Goal: Check status

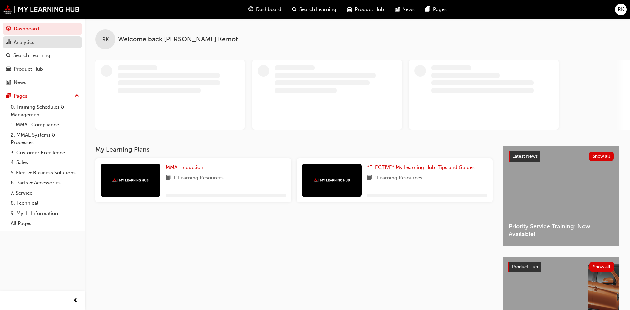
click at [29, 43] on div "Analytics" at bounding box center [24, 43] width 21 height 8
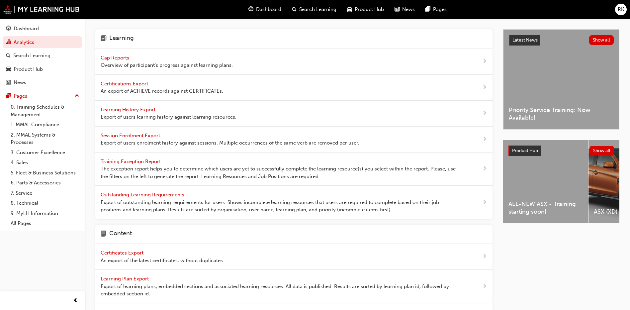
click at [114, 58] on span "Gap Reports" at bounding box center [116, 58] width 30 height 6
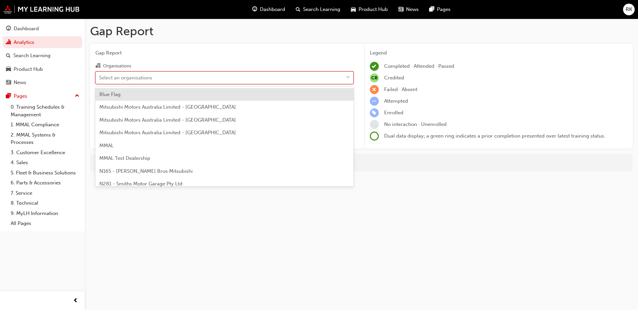
click at [128, 79] on div "Select an organisations" at bounding box center [125, 78] width 53 height 8
click at [100, 79] on input "Organisations option Blue Flag focused, 1 of 202. 202 results available. Use Up…" at bounding box center [99, 77] width 1 height 6
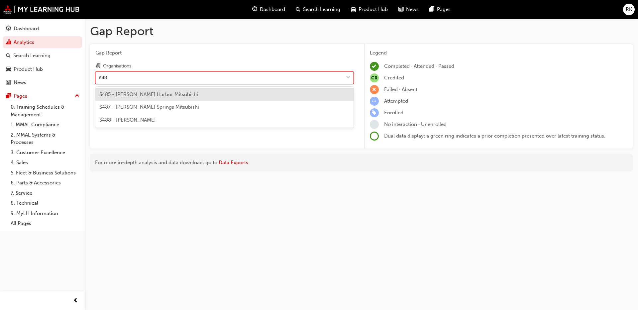
type input "s488"
click at [153, 92] on span "S488 - [PERSON_NAME]" at bounding box center [127, 94] width 56 height 6
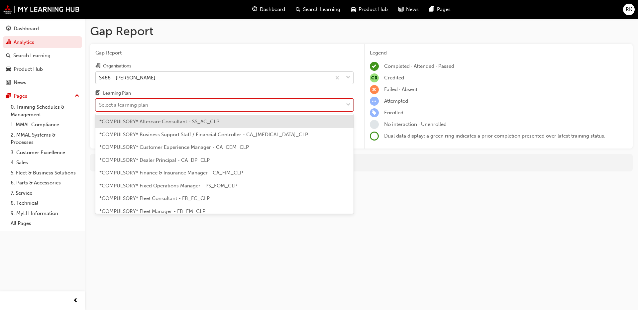
click at [157, 103] on div "Select a learning plan" at bounding box center [219, 105] width 247 height 12
click at [100, 103] on input "Learning Plan option *COMPULSORY* Aftercare Consultant - SS_AC_CLP focused, 1 o…" at bounding box center [99, 105] width 1 height 6
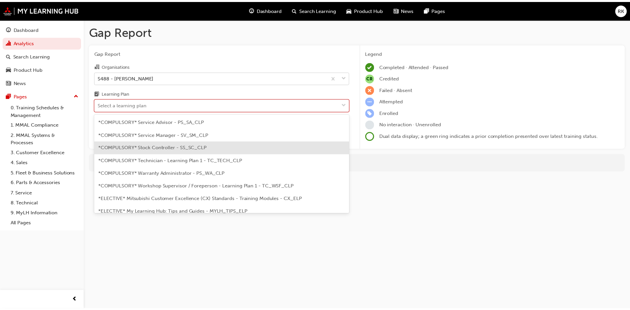
scroll to position [249, 0]
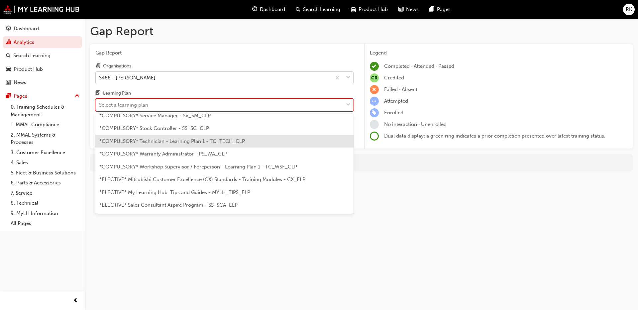
click at [156, 140] on span "*COMPULSORY* Technician - Learning Plan 1 - TC_TECH_CLP" at bounding box center [171, 141] width 145 height 6
